Goal: Purchase product/service

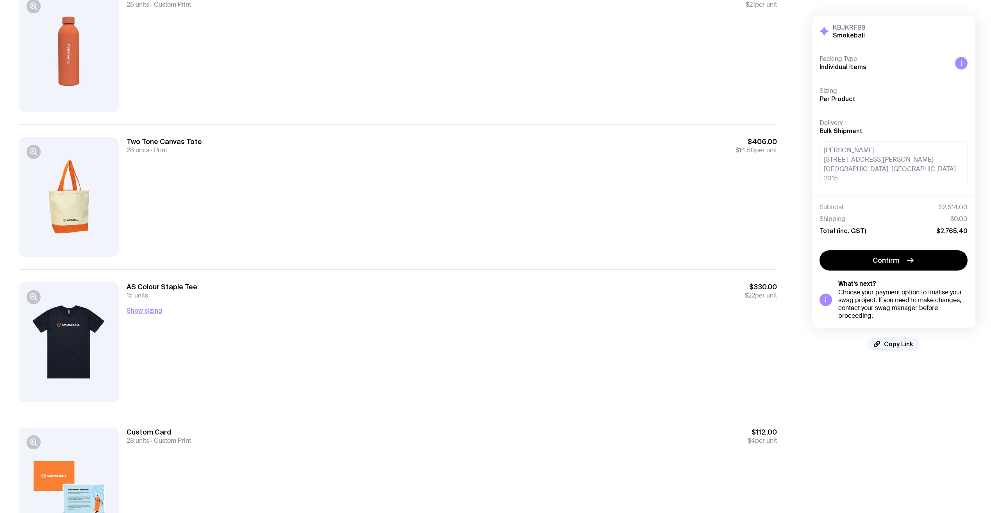
scroll to position [391, 0]
drag, startPoint x: 147, startPoint y: 313, endPoint x: 374, endPoint y: 353, distance: 230.4
click at [147, 313] on button "Show sizing" at bounding box center [145, 310] width 36 height 9
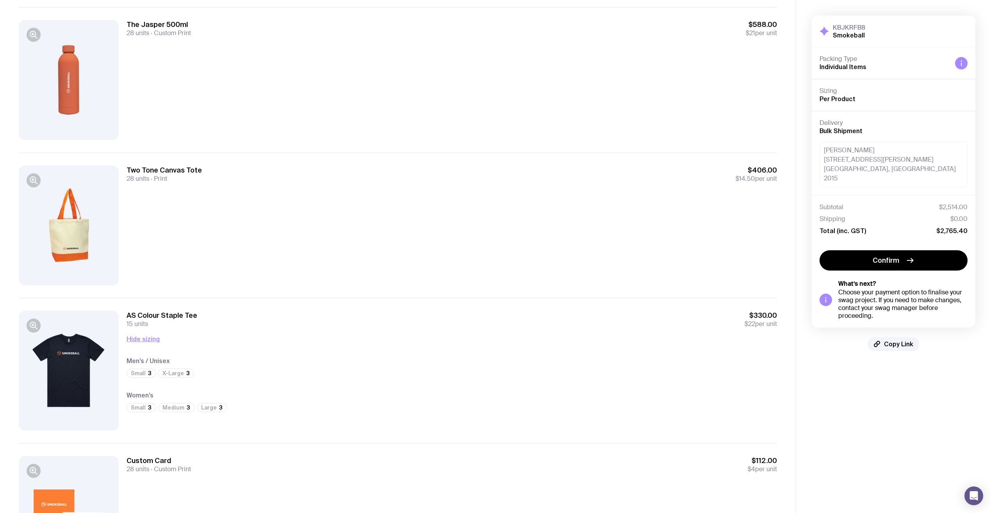
scroll to position [430, 0]
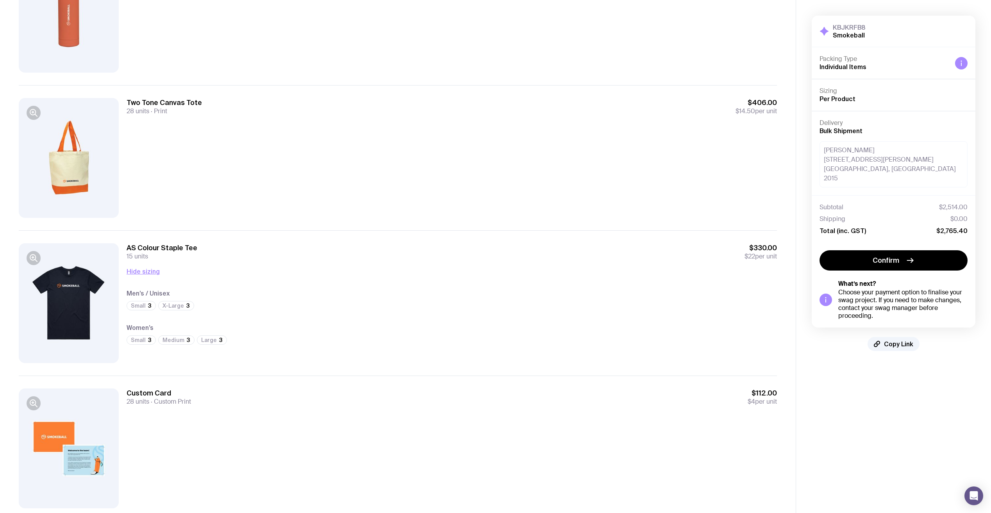
drag, startPoint x: 898, startPoint y: 253, endPoint x: 632, endPoint y: 370, distance: 290.5
click at [898, 256] on span "Confirm" at bounding box center [886, 260] width 27 height 9
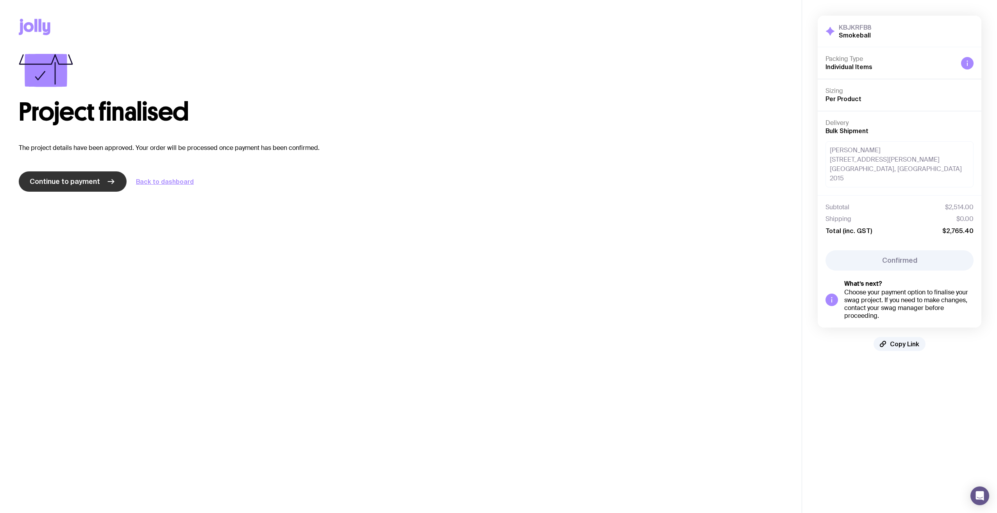
click at [109, 186] on icon at bounding box center [110, 181] width 9 height 9
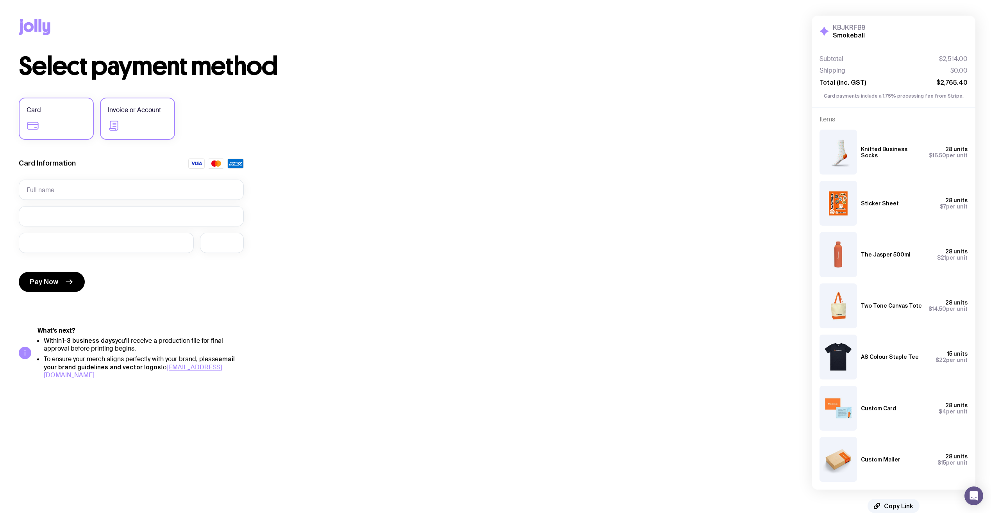
click at [152, 125] on label "Invoice or Account" at bounding box center [137, 119] width 75 height 42
click at [0, 0] on input "Invoice or Account" at bounding box center [0, 0] width 0 height 0
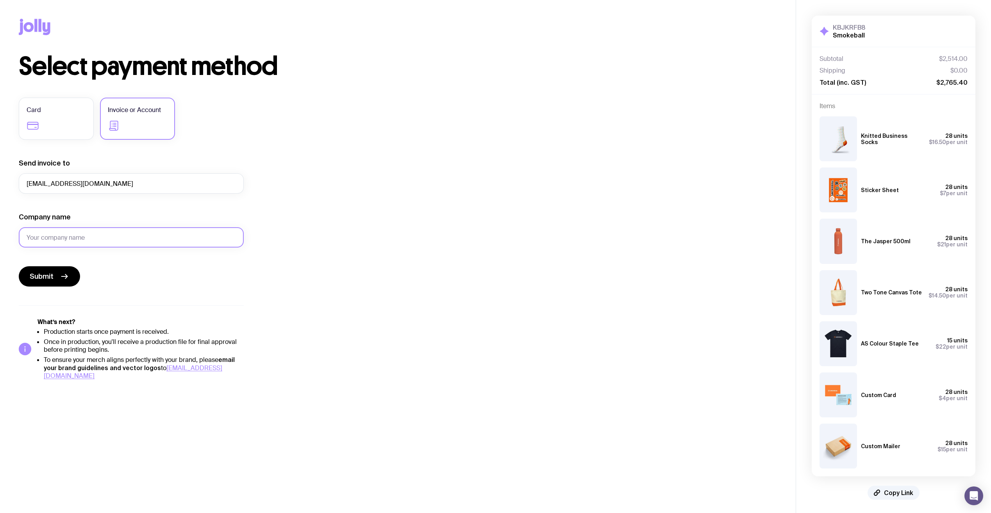
click at [102, 241] on input "Company name" at bounding box center [131, 237] width 225 height 20
type input "Smokeball"
click at [44, 275] on span "Submit" at bounding box center [42, 276] width 24 height 9
